Goal: Transaction & Acquisition: Purchase product/service

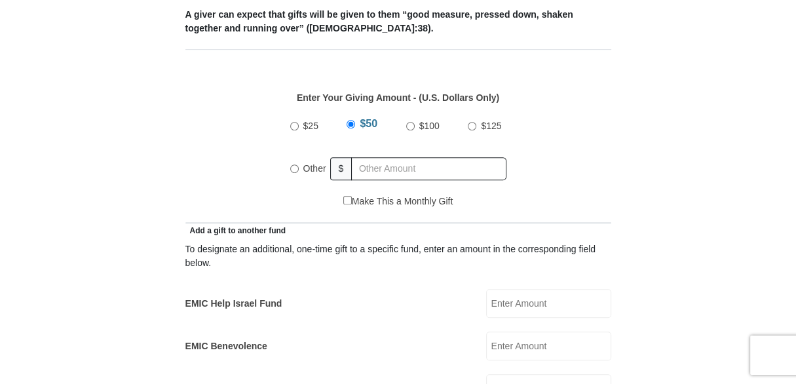
scroll to position [578, 0]
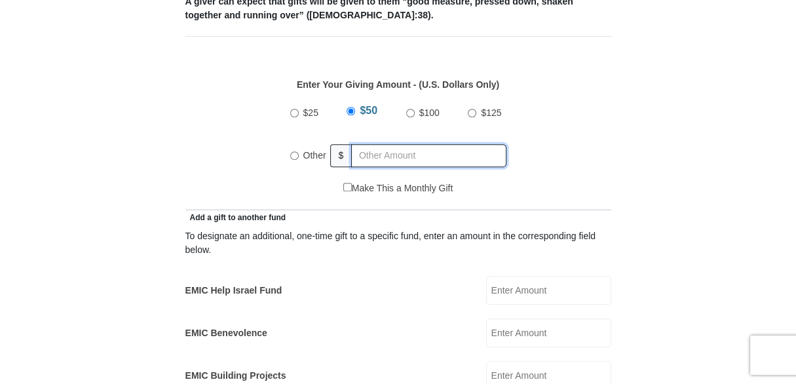
radio input "true"
click at [369, 144] on input "text" at bounding box center [431, 155] width 150 height 23
type input "292.00"
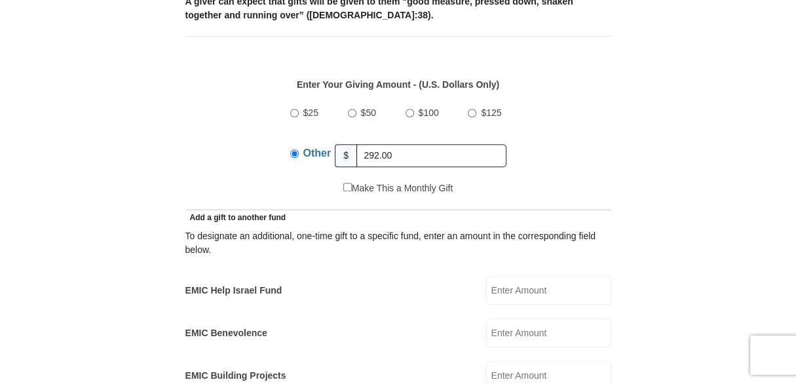
click at [578, 143] on div "$25 $50 $100 $125 Other $ 292.00" at bounding box center [398, 138] width 412 height 85
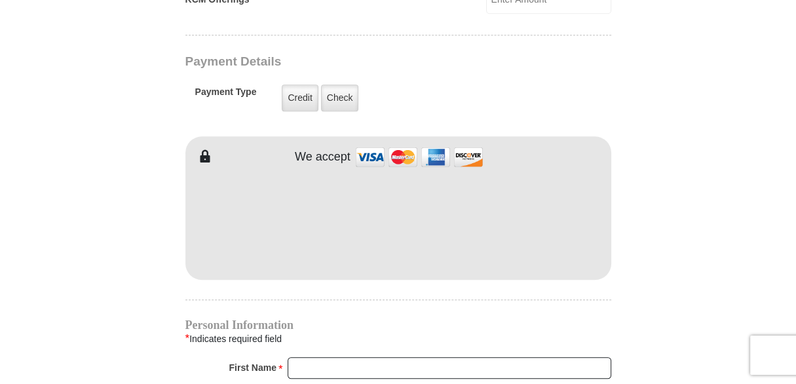
scroll to position [1044, 0]
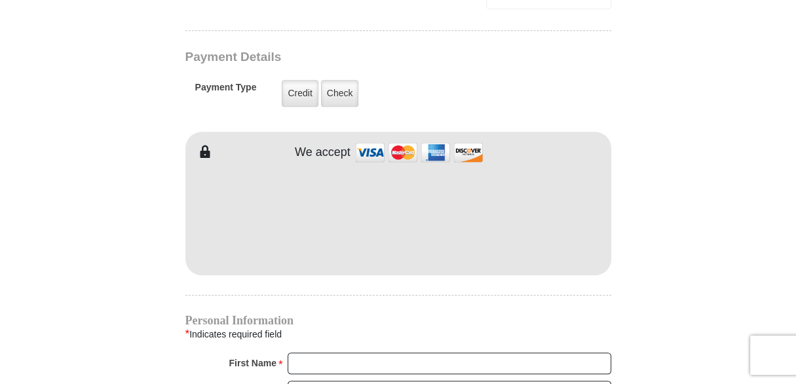
click at [314, 282] on div "EMIC Tithes and Offerings The [DEMOGRAPHIC_DATA] teaches us the foundation for …" at bounding box center [398, 125] width 426 height 1600
click at [334, 315] on h4 "Personal Information" at bounding box center [398, 320] width 426 height 10
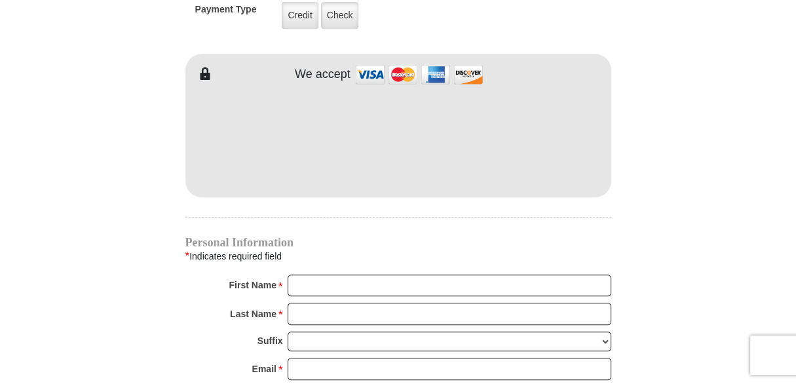
scroll to position [1123, 0]
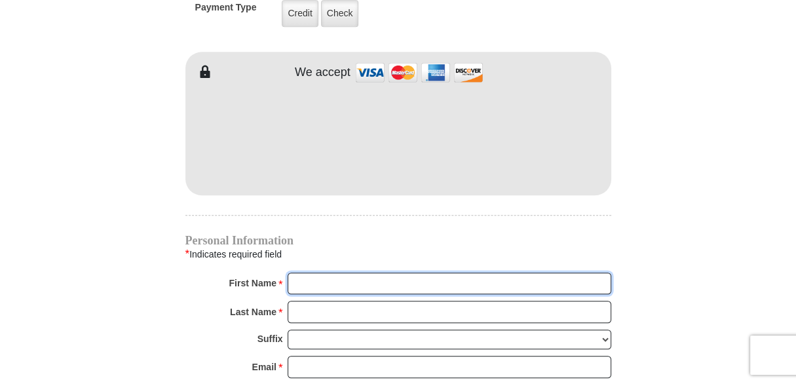
click at [331, 273] on input "First Name *" at bounding box center [450, 284] width 324 height 22
type input "Starr"
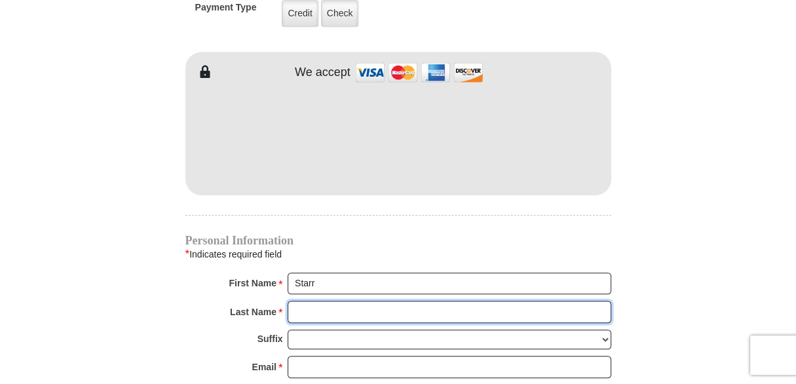
type input "[PERSON_NAME]"
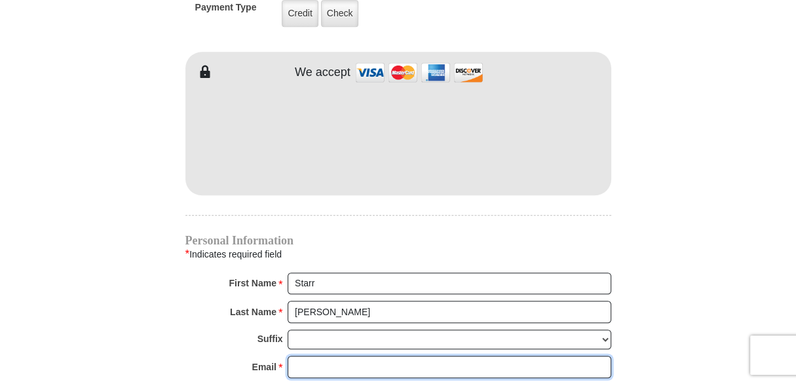
type input "[EMAIL_ADDRESS][DOMAIN_NAME]"
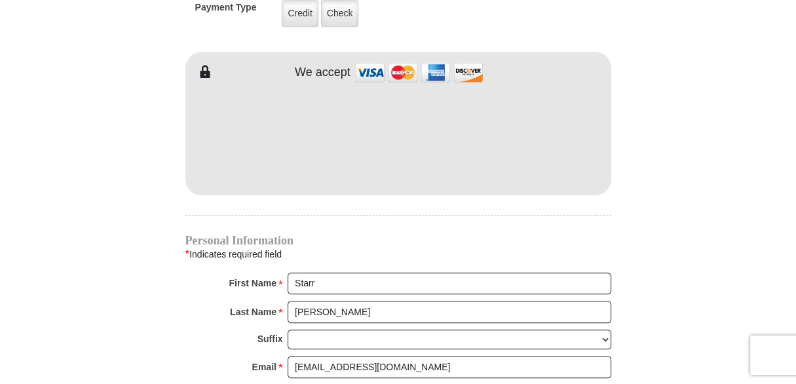
type input "{"database":"OVM","profile":"default","date":"20231216","time":"16:44:"
type input "[GEOGRAPHIC_DATA]"
select select "[GEOGRAPHIC_DATA]"
type input "76148"
type input "2146498589"
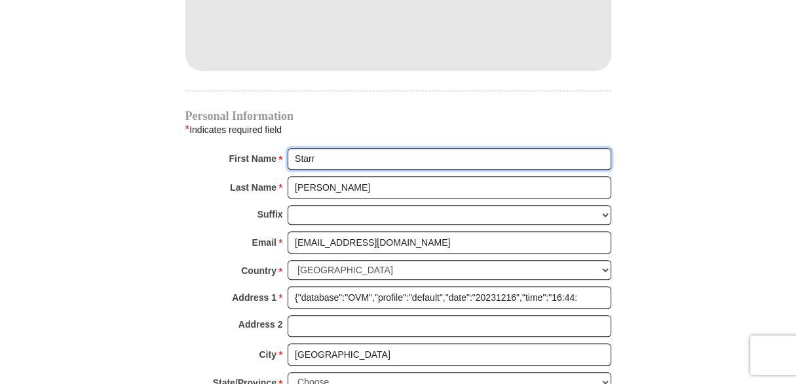
scroll to position [1252, 0]
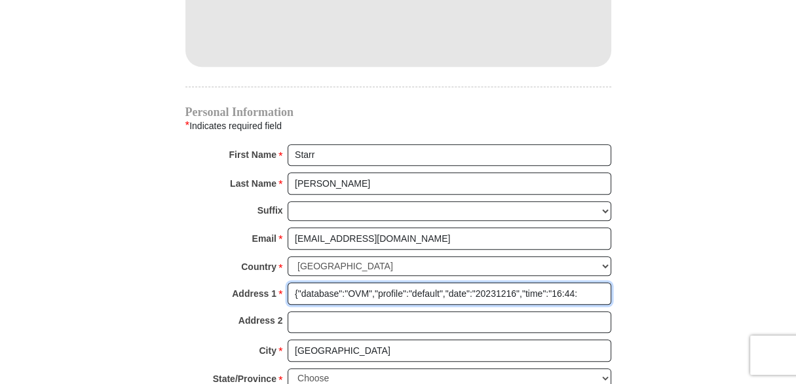
drag, startPoint x: 581, startPoint y: 269, endPoint x: 278, endPoint y: 275, distance: 303.4
click at [278, 282] on div "Address 1 * {"database":"OVM","profile":"default","date":"20231216","time":"16:…" at bounding box center [398, 296] width 426 height 29
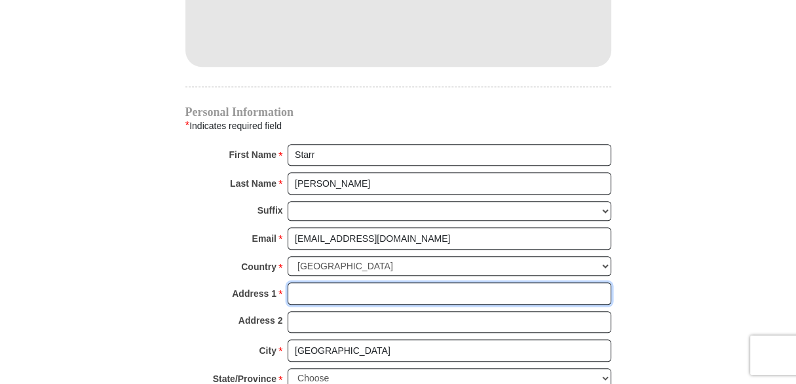
click at [320, 282] on input "Address 1 *" at bounding box center [450, 293] width 324 height 22
type input "{"database":"OVM","profile":"default","date":"20231216","time":"16:44:"
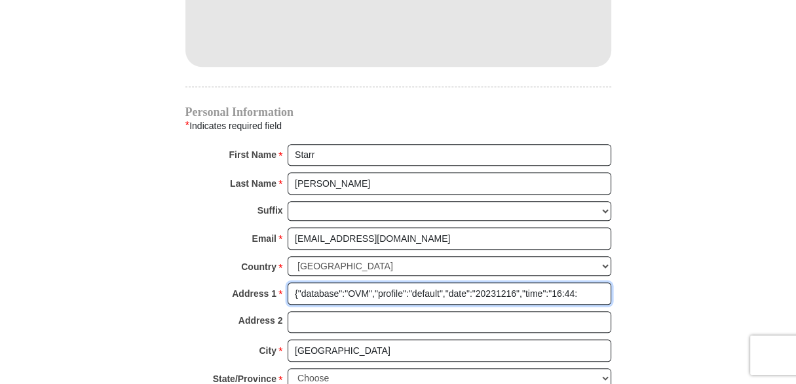
drag, startPoint x: 580, startPoint y: 272, endPoint x: 281, endPoint y: 263, distance: 298.9
click at [281, 282] on div "Address 1 * {"database":"OVM","profile":"default","date":"20231216","time":"16:…" at bounding box center [398, 296] width 426 height 29
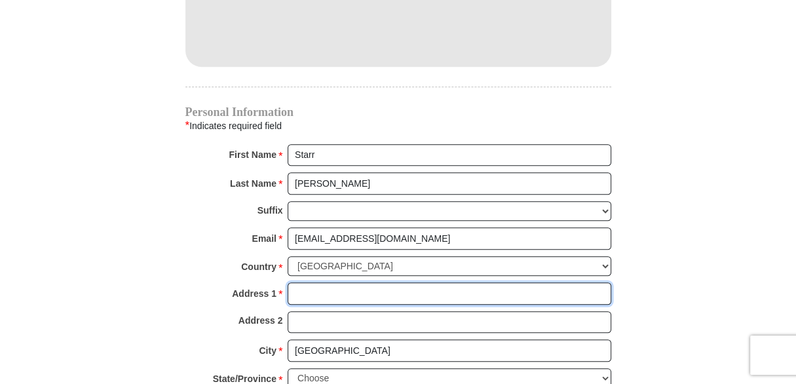
click at [315, 282] on input "Address 1 *" at bounding box center [450, 293] width 324 height 22
type input "P O box 48012"
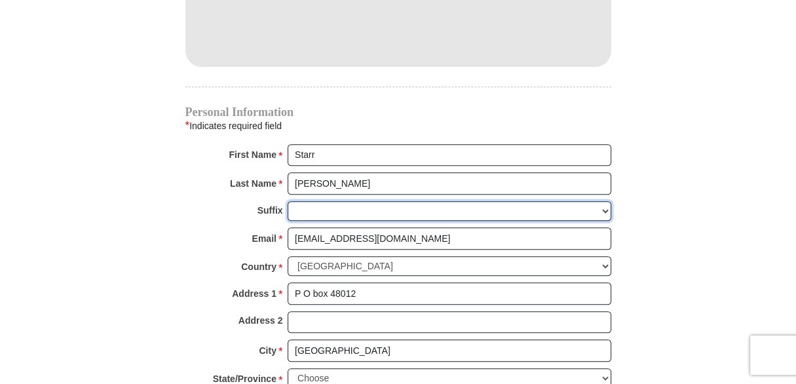
type input "p o box 48012"
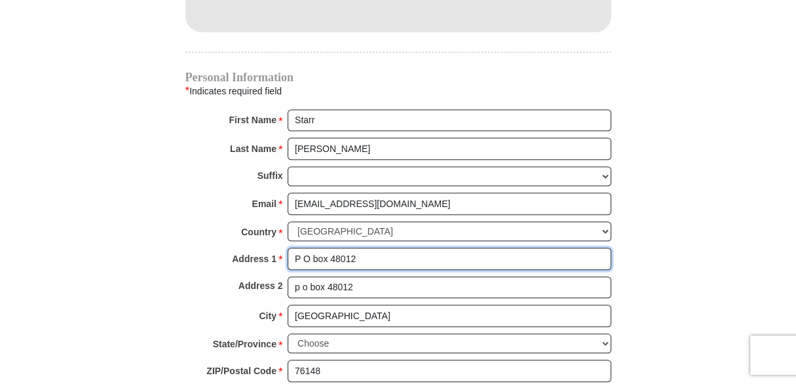
scroll to position [1300, 0]
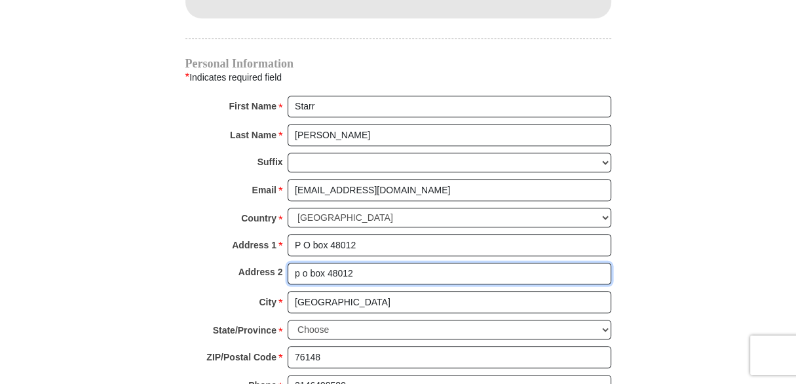
drag, startPoint x: 376, startPoint y: 251, endPoint x: 278, endPoint y: 248, distance: 98.3
click at [278, 263] on div "Address 2 p o box 48012" at bounding box center [398, 277] width 426 height 29
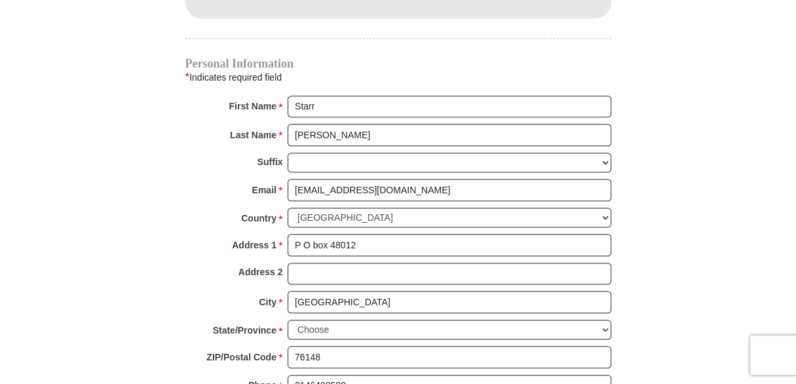
click at [225, 291] on div "City * [GEOGRAPHIC_DATA] Please enter City" at bounding box center [398, 305] width 426 height 29
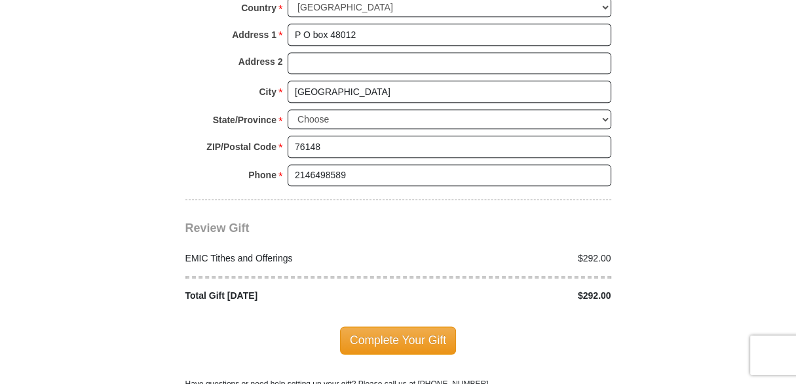
scroll to position [1525, 0]
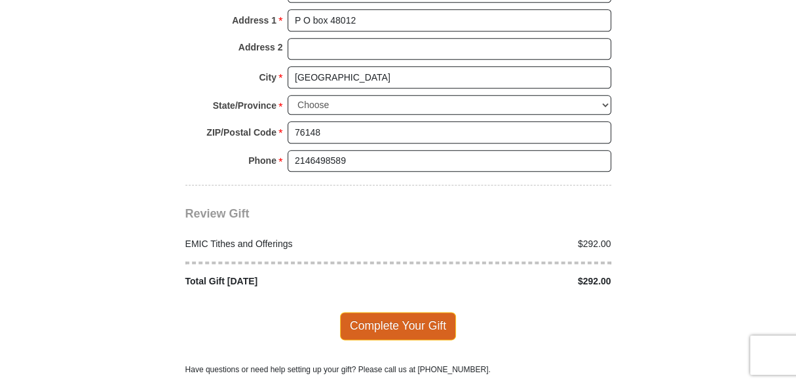
click at [390, 312] on span "Complete Your Gift" at bounding box center [398, 326] width 116 height 28
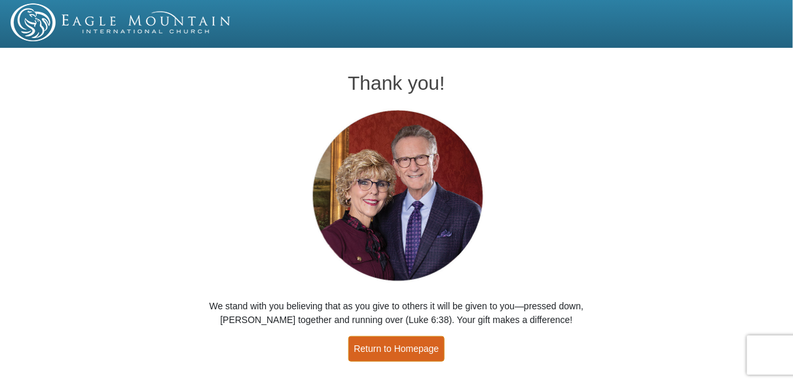
drag, startPoint x: 396, startPoint y: 351, endPoint x: 392, endPoint y: 337, distance: 14.9
click at [396, 350] on link "Return to Homepage" at bounding box center [397, 349] width 97 height 26
